Goal: Download file/media: Download file/media

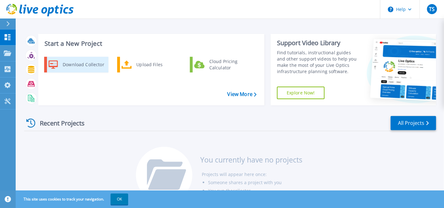
click at [76, 68] on div "Download Collector" at bounding box center [83, 64] width 47 height 13
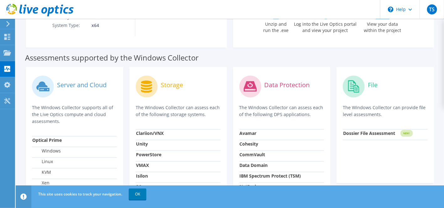
scroll to position [188, 0]
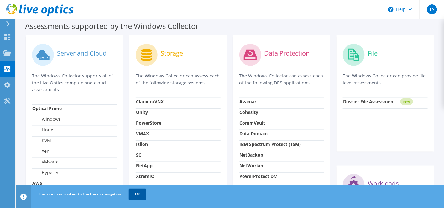
click at [139, 192] on link "OK" at bounding box center [138, 193] width 18 height 11
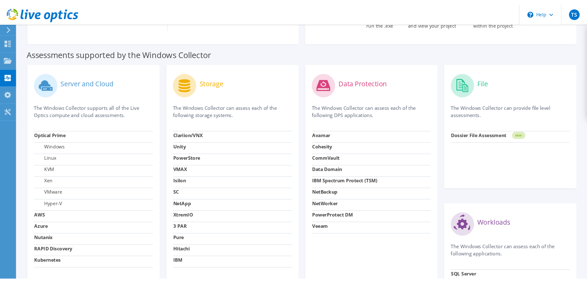
scroll to position [153, 0]
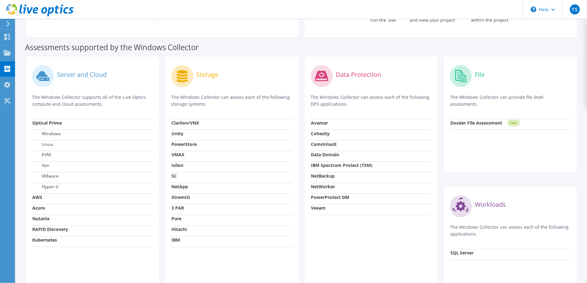
click at [444, 122] on strong "Dossier File Assessment" at bounding box center [476, 123] width 52 height 6
click at [444, 95] on p "The Windows Collector can provide file level assessments." at bounding box center [510, 101] width 121 height 14
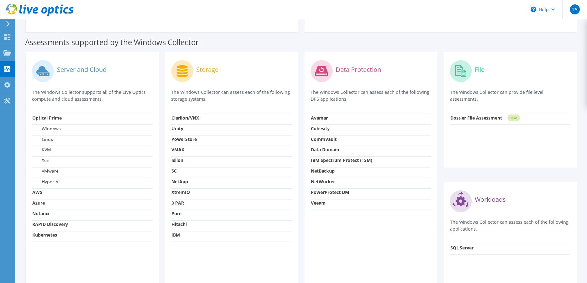
scroll to position [196, 0]
